Goal: Transaction & Acquisition: Purchase product/service

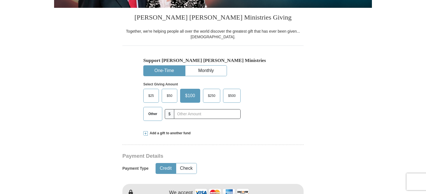
scroll to position [133, 0]
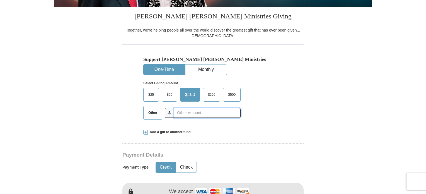
click at [199, 114] on input "text" at bounding box center [207, 113] width 67 height 10
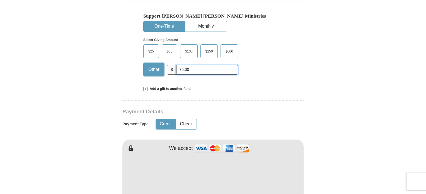
scroll to position [176, 0]
type input "75.00"
click at [145, 88] on span at bounding box center [145, 88] width 4 height 4
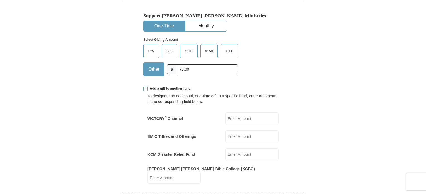
click at [145, 89] on span at bounding box center [145, 88] width 4 height 4
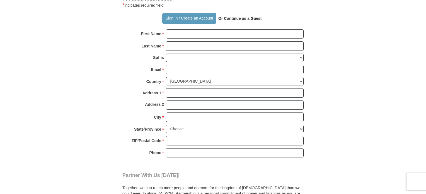
scroll to position [391, 0]
click at [261, 35] on input "First Name *" at bounding box center [235, 34] width 138 height 9
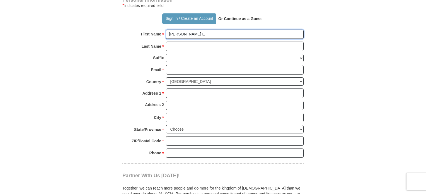
type input "[PERSON_NAME] E"
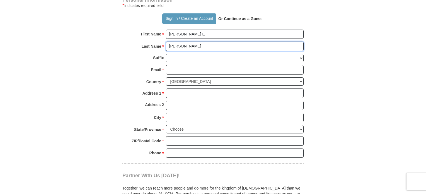
type input "[PERSON_NAME]"
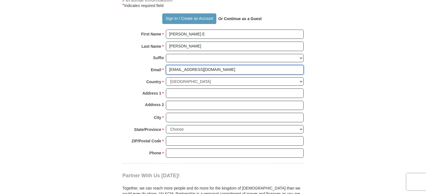
type input "[EMAIL_ADDRESS][DOMAIN_NAME]"
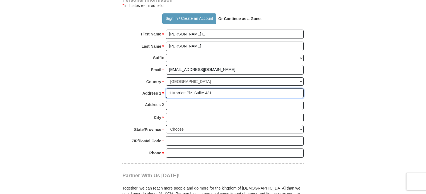
type input "1 Marriott Plz Suiite 431"
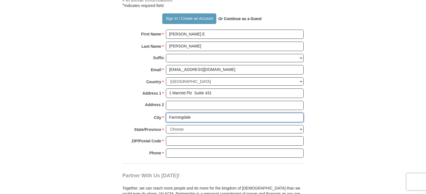
type input "Farmingdale"
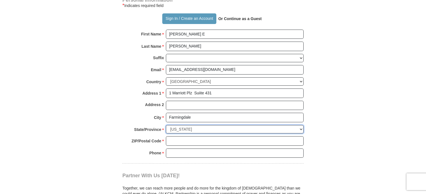
select select "NY"
type input "11735"
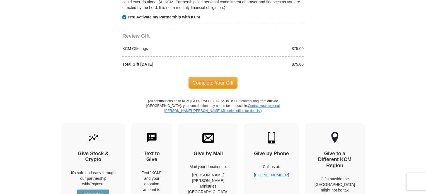
scroll to position [582, 0]
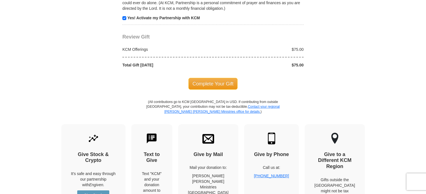
type input "[PHONE_NUMBER]"
click at [211, 84] on span "Complete Your Gift" at bounding box center [212, 84] width 49 height 12
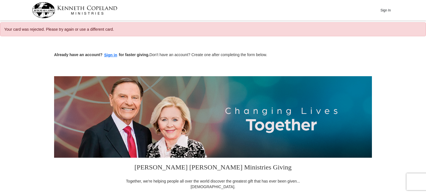
select select "NY"
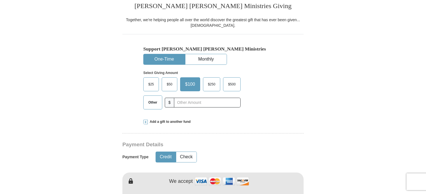
scroll to position [144, 0]
click at [210, 103] on input "text" at bounding box center [207, 102] width 67 height 10
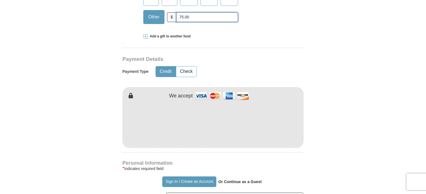
scroll to position [229, 0]
type input "75.00"
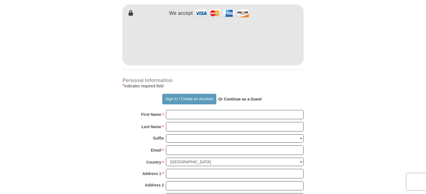
scroll to position [312, 0]
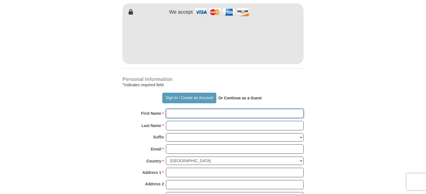
click at [252, 115] on input "First Name *" at bounding box center [235, 113] width 138 height 9
type input "SHERRY E"
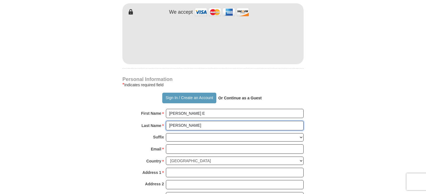
type input "PARKER"
click at [302, 135] on select "Jr Sr I II III IV V VI" at bounding box center [235, 137] width 138 height 9
select select "Sr"
click at [166, 133] on select "Jr Sr I II III IV V VI" at bounding box center [235, 137] width 138 height 9
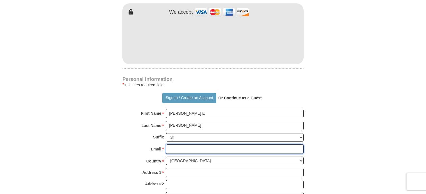
click at [225, 149] on input "Email *" at bounding box center [235, 148] width 138 height 9
type input "S"
type input "[EMAIL_ADDRESS][DOMAIN_NAME]"
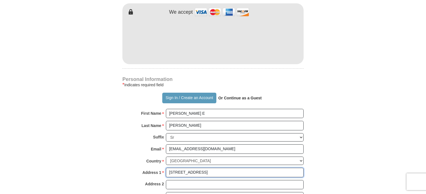
type input "1 Marriott Plz Suite 431"
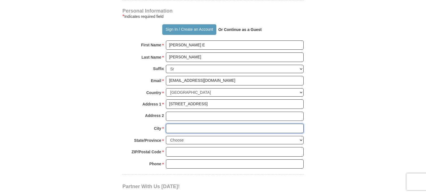
scroll to position [403, 0]
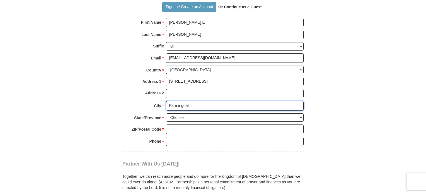
type input "Farmingdal"
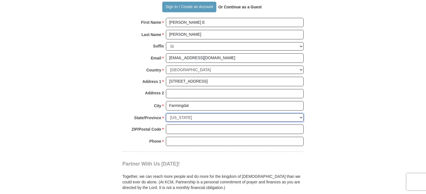
select select "NY"
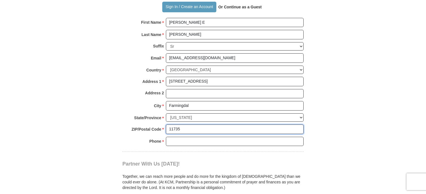
type input "11735"
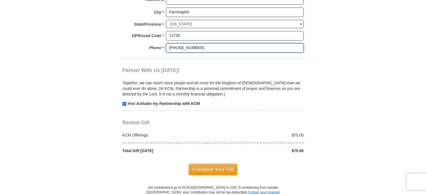
scroll to position [502, 0]
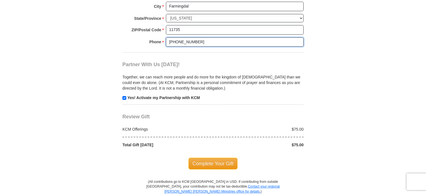
type input "[PHONE_NUMBER]"
click at [225, 162] on span "Complete Your Gift" at bounding box center [212, 163] width 49 height 12
